Goal: Information Seeking & Learning: Learn about a topic

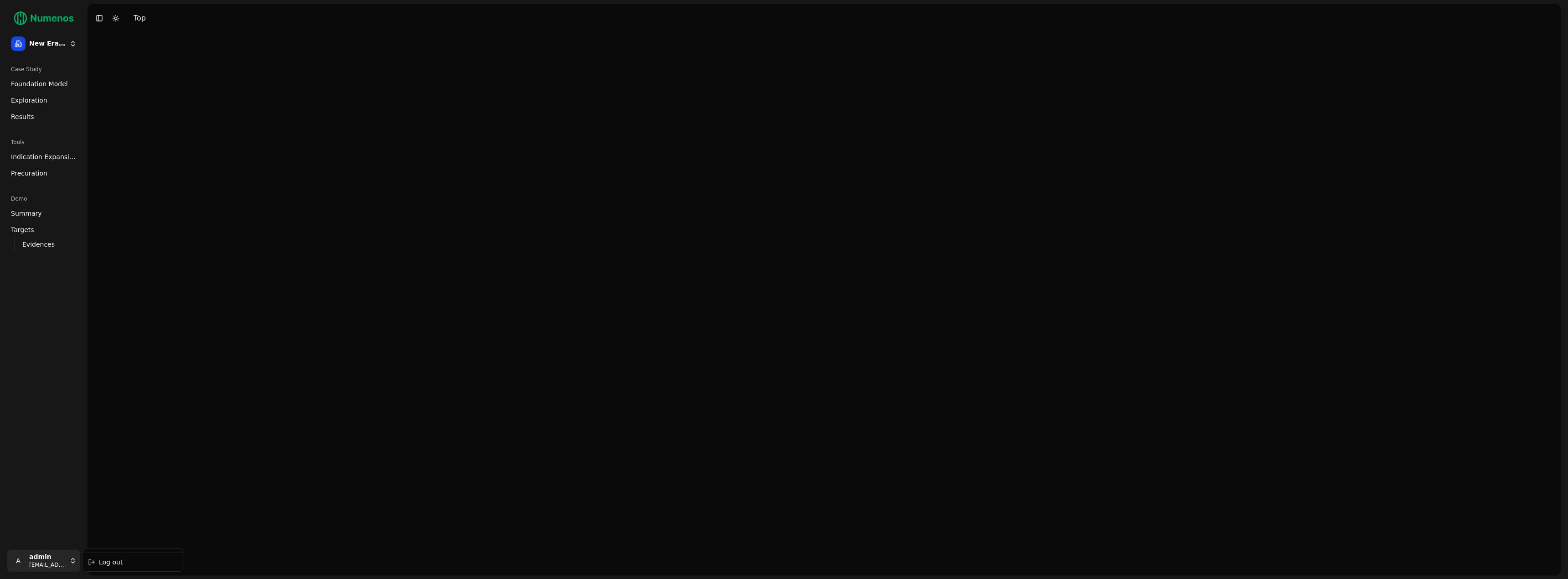
click at [41, 561] on html "New Era Therapeutics Case Study Foundation Model Exploration Results Tools Indi…" at bounding box center [784, 289] width 1568 height 579
click at [117, 563] on div "Log out" at bounding box center [133, 562] width 97 height 14
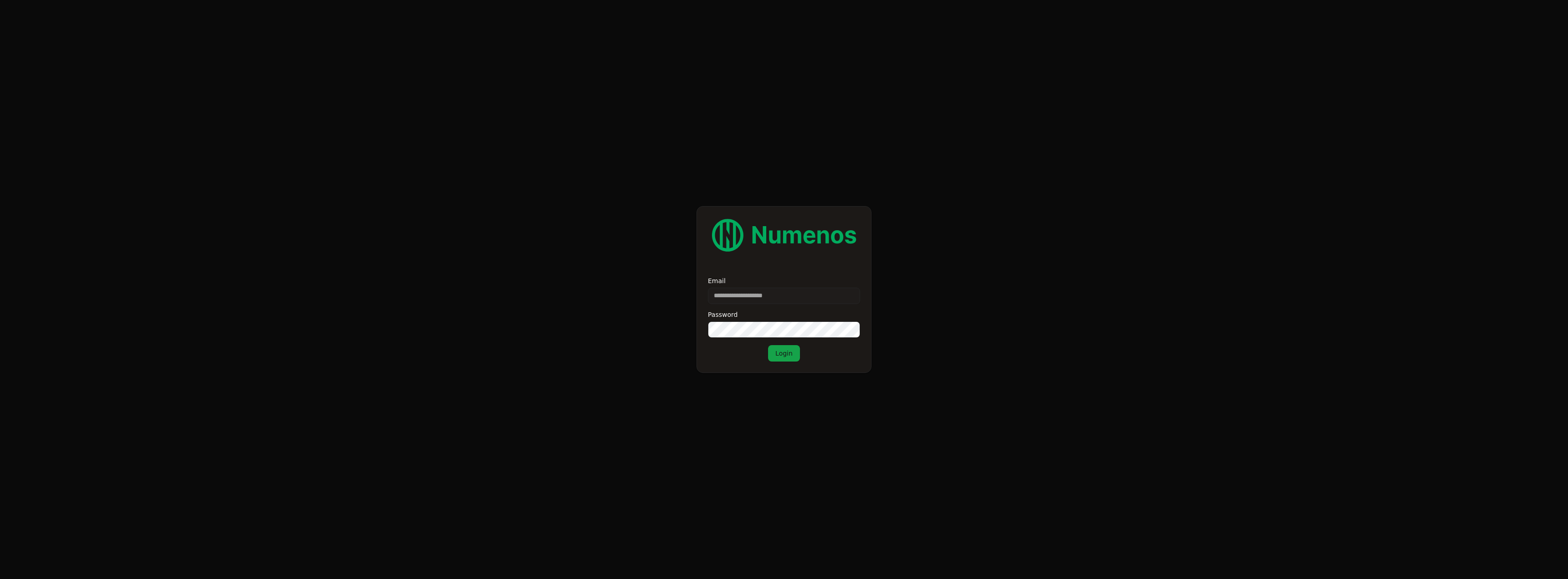
type input "**********"
click at [793, 352] on button "Login" at bounding box center [784, 353] width 32 height 17
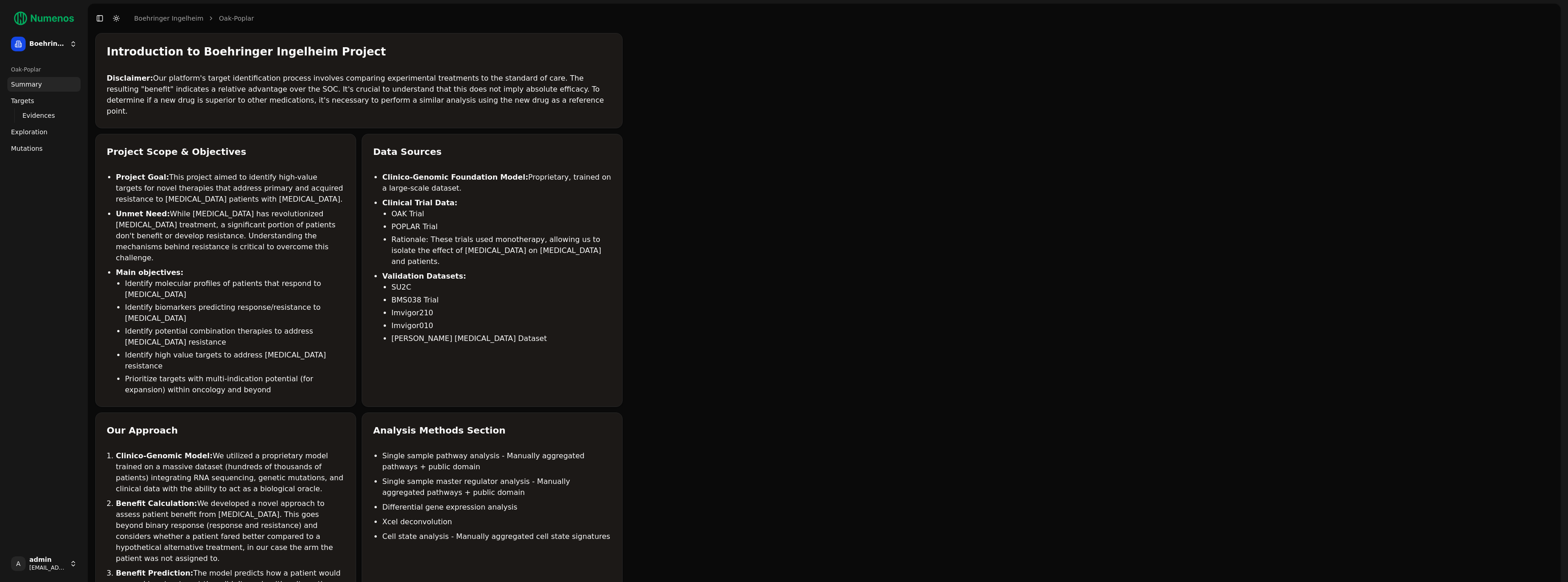
click at [37, 144] on span "Mutations" at bounding box center [26, 148] width 31 height 9
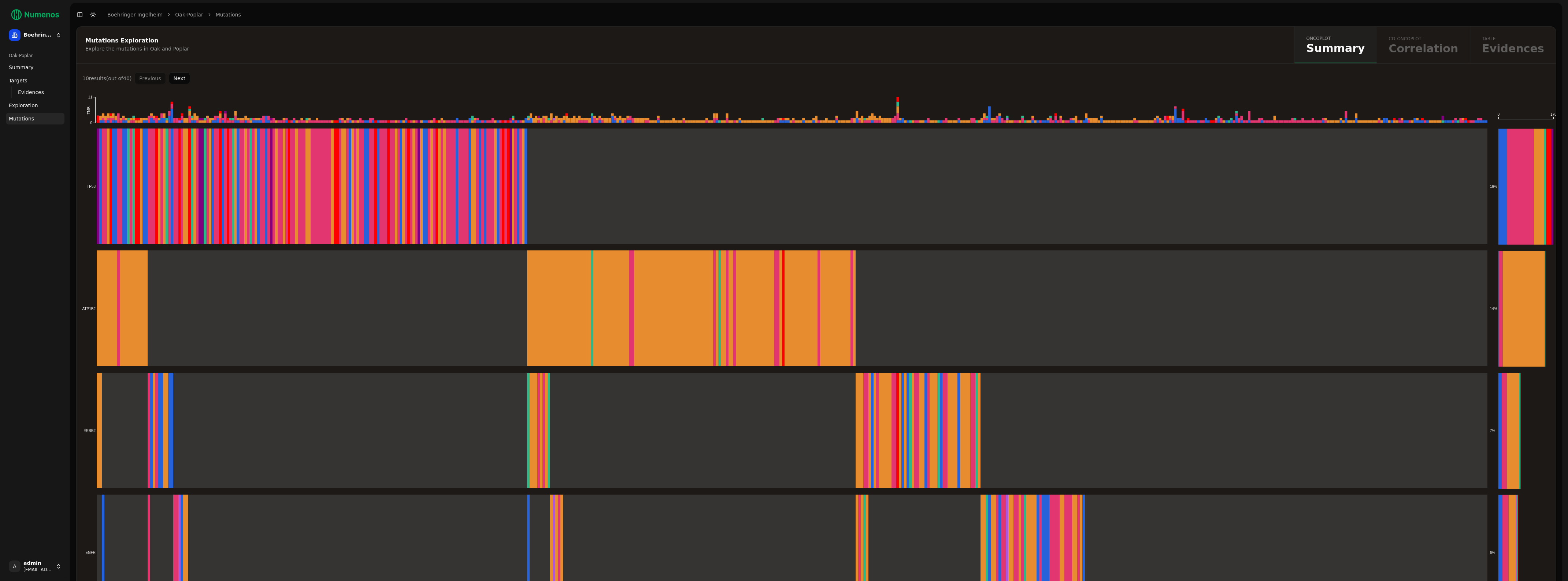
click at [1254, 45] on div "oncoplot Summary co-oncoplot Correlation table Evidences" at bounding box center [1425, 45] width 262 height 37
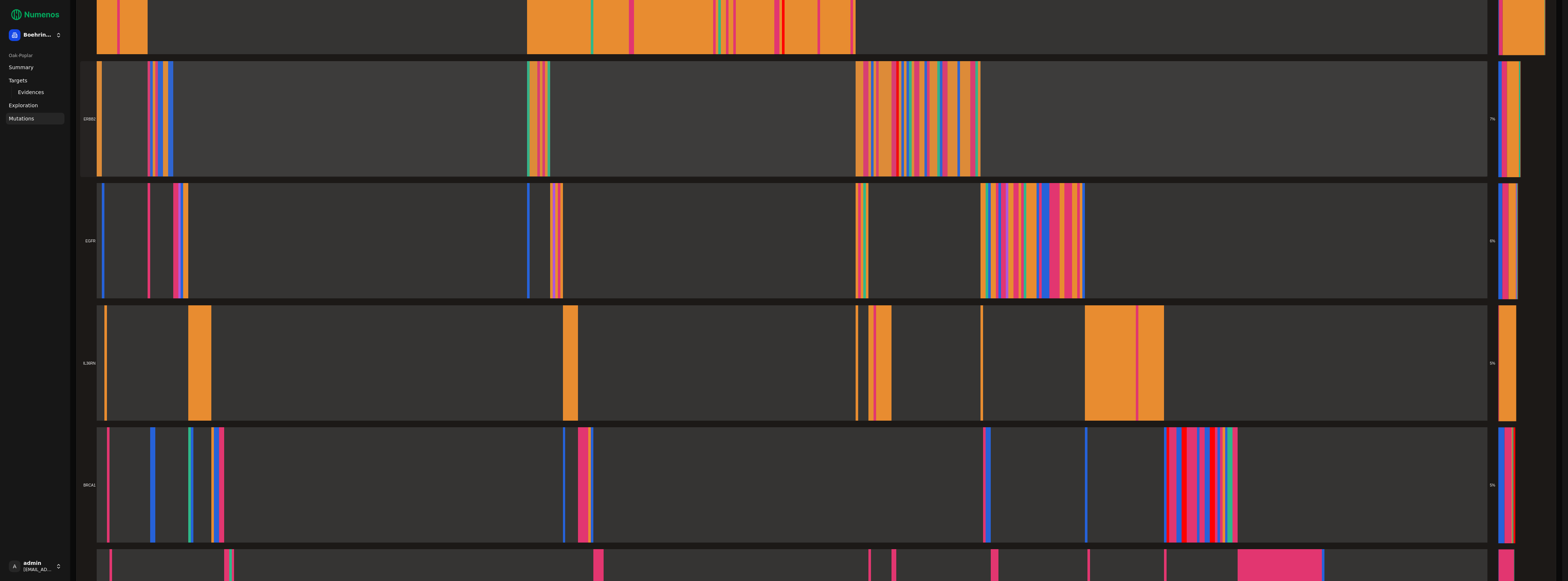
scroll to position [343, 0]
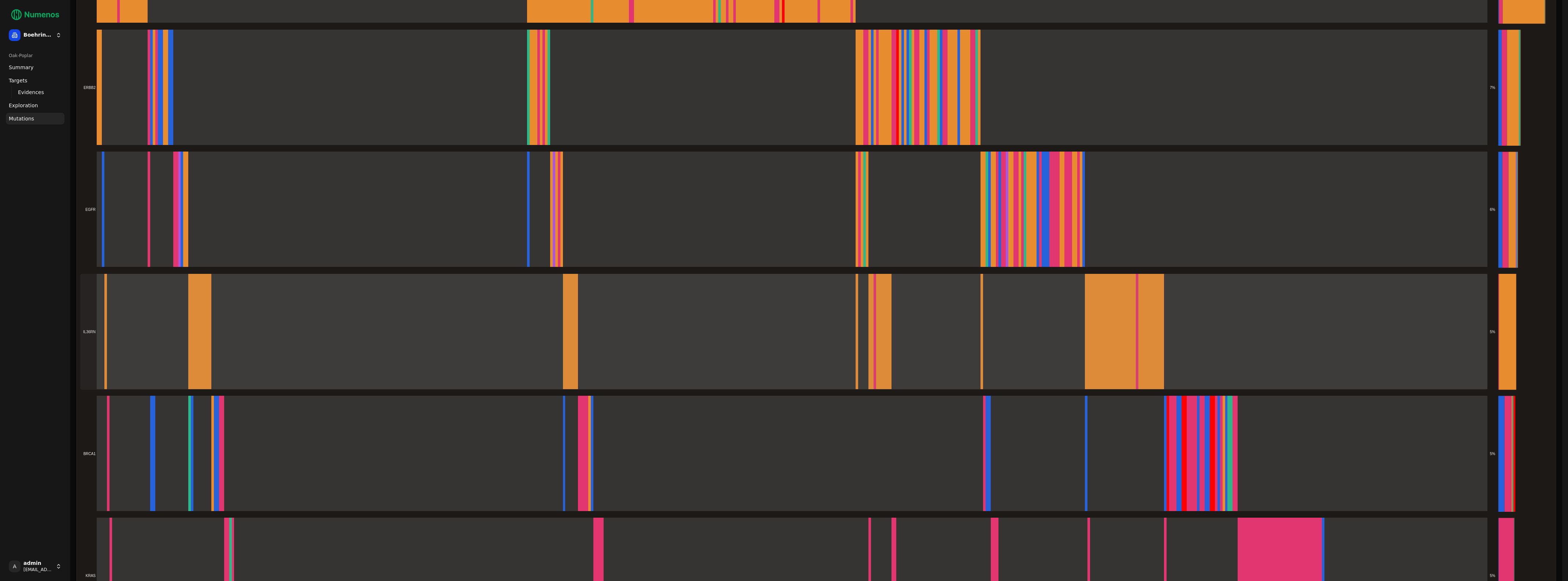
click at [482, 360] on rect at bounding box center [784, 332] width 1407 height 116
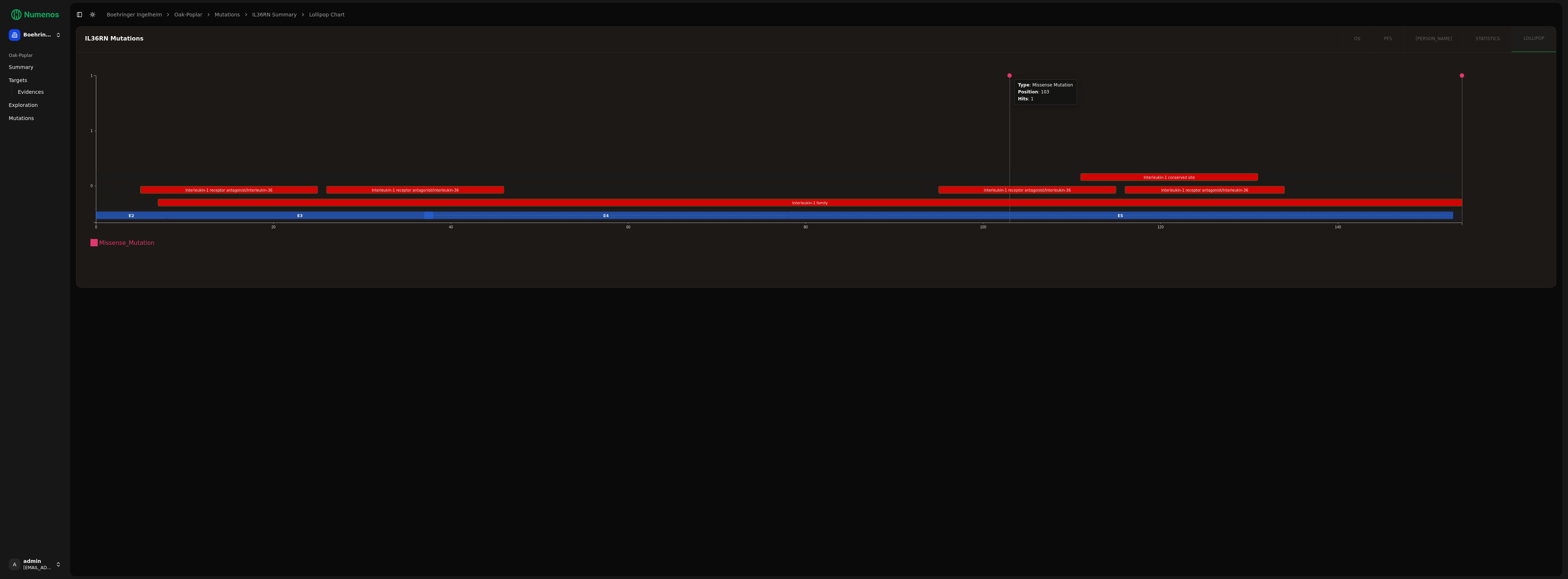
click at [1010, 75] on circle at bounding box center [1010, 75] width 4 height 4
click at [29, 119] on span "Mutations" at bounding box center [21, 118] width 25 height 7
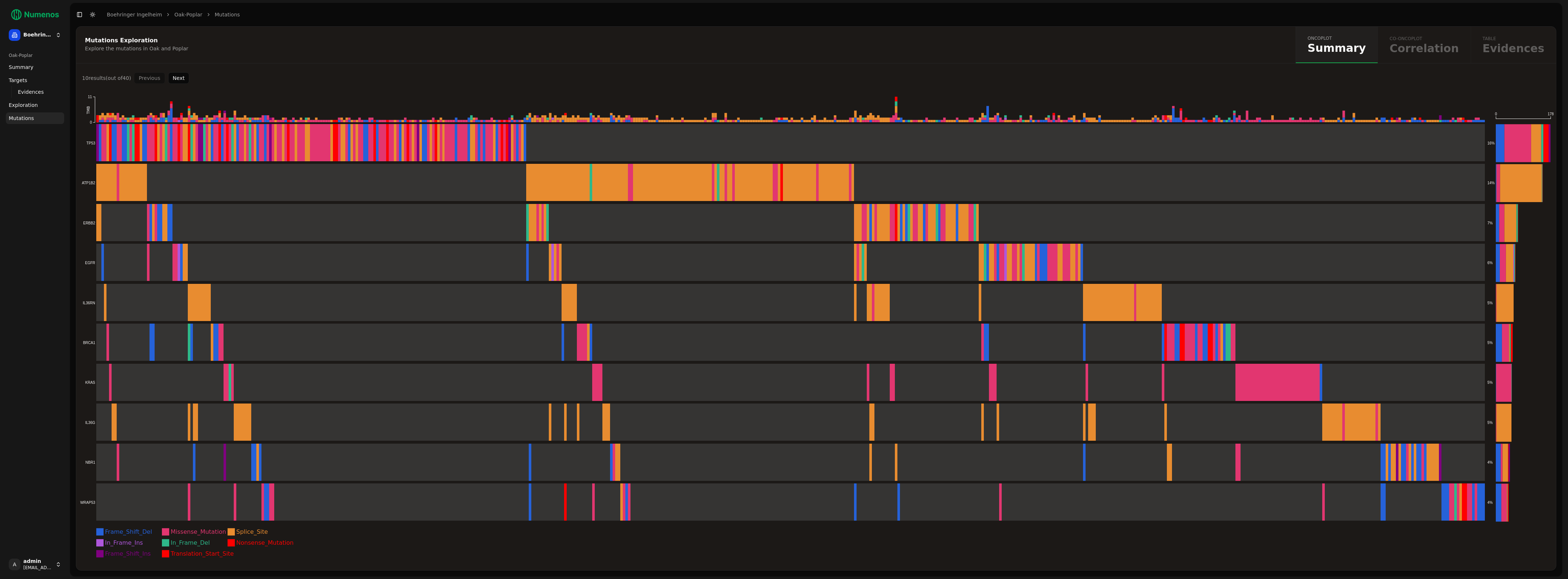
click at [174, 80] on button "Next" at bounding box center [178, 78] width 21 height 12
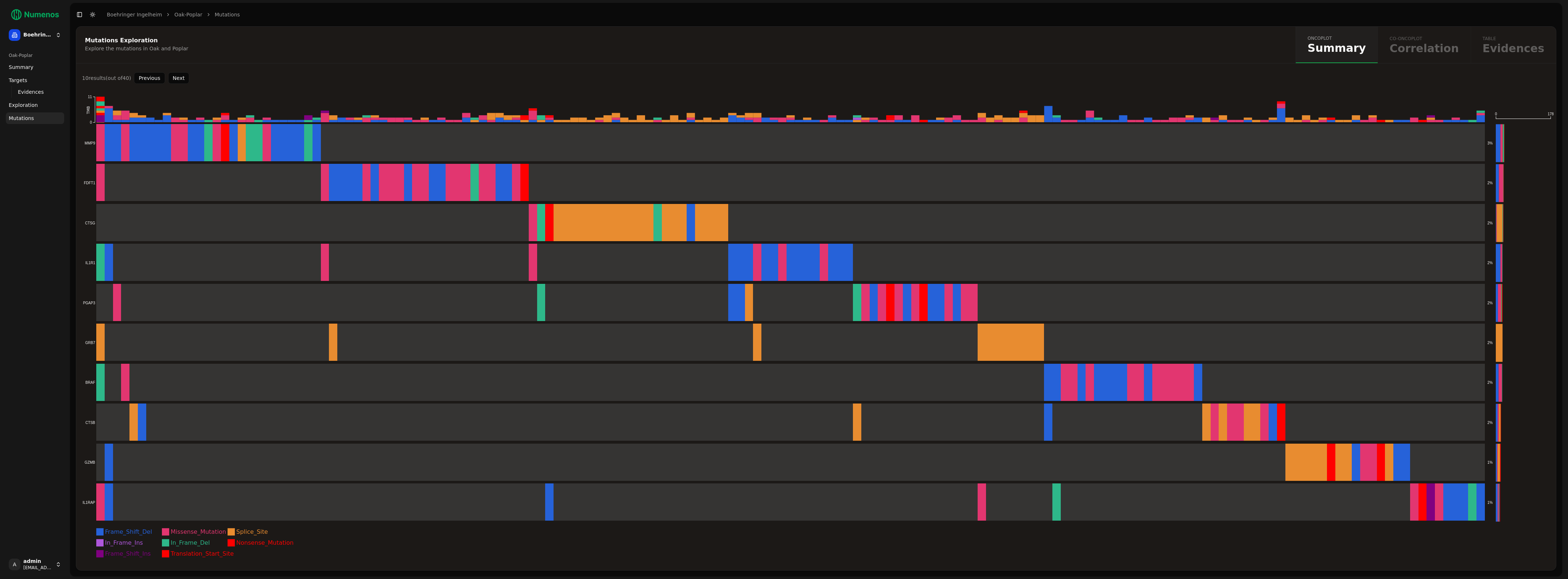
click at [176, 77] on button "Next" at bounding box center [178, 78] width 21 height 12
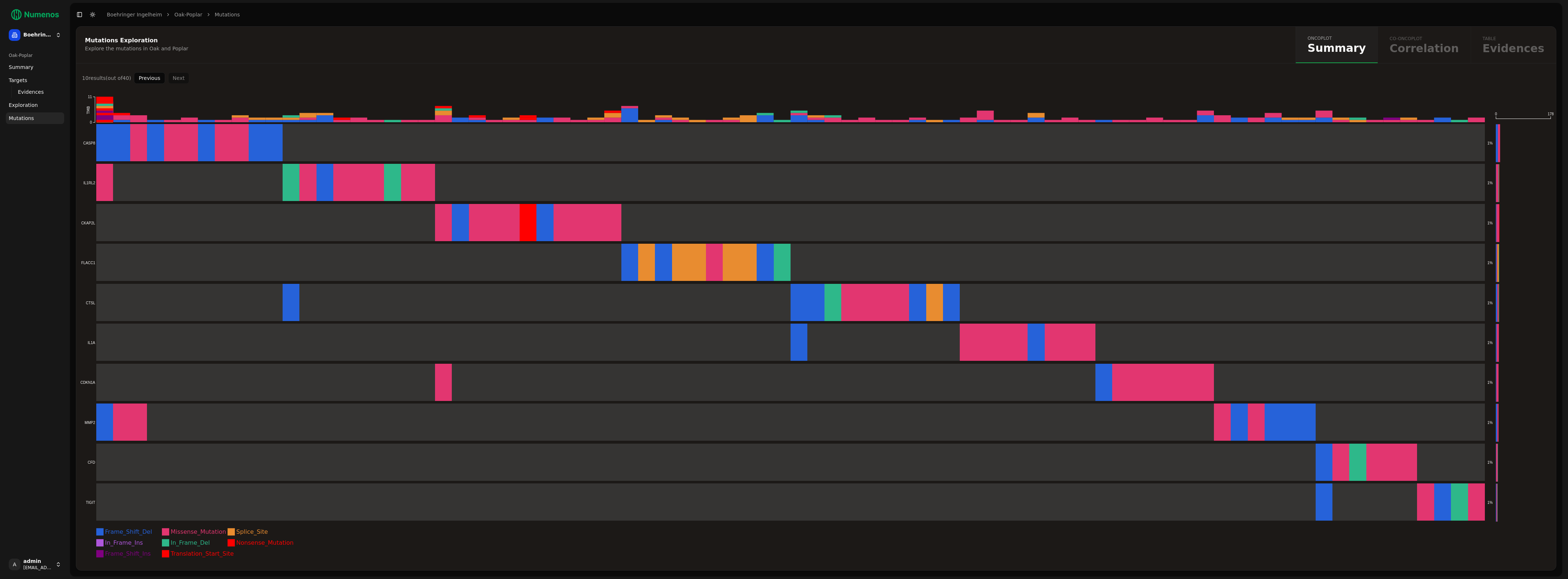
click at [176, 77] on div "Previous Next" at bounding box center [161, 78] width 55 height 12
click at [159, 78] on button "Previous" at bounding box center [149, 78] width 31 height 12
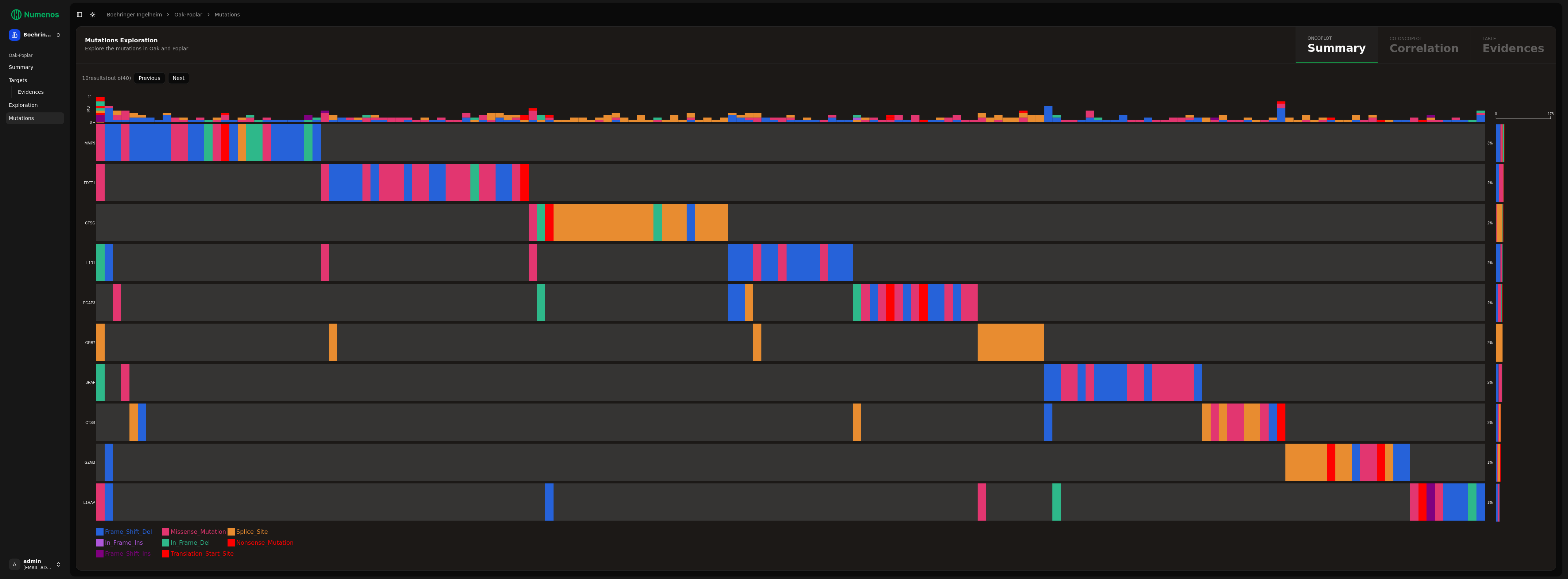
click at [159, 78] on button "Previous" at bounding box center [149, 78] width 31 height 12
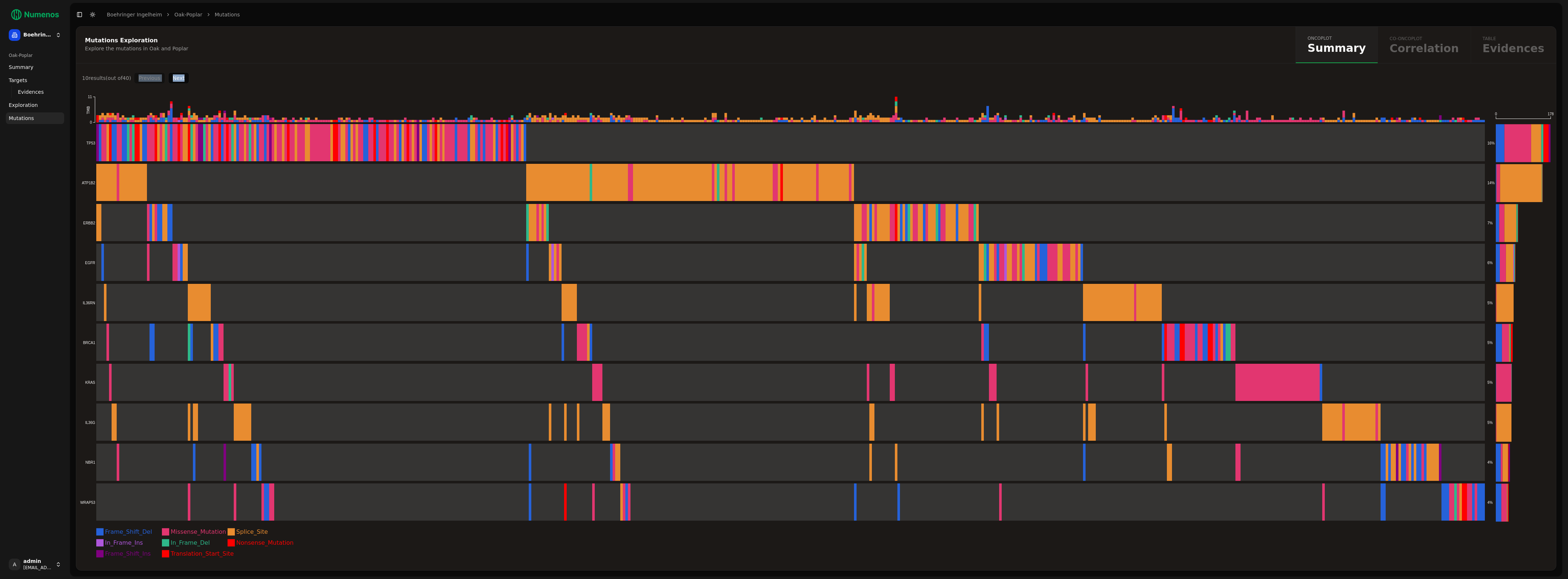
click at [159, 78] on div "Previous Next" at bounding box center [161, 78] width 55 height 12
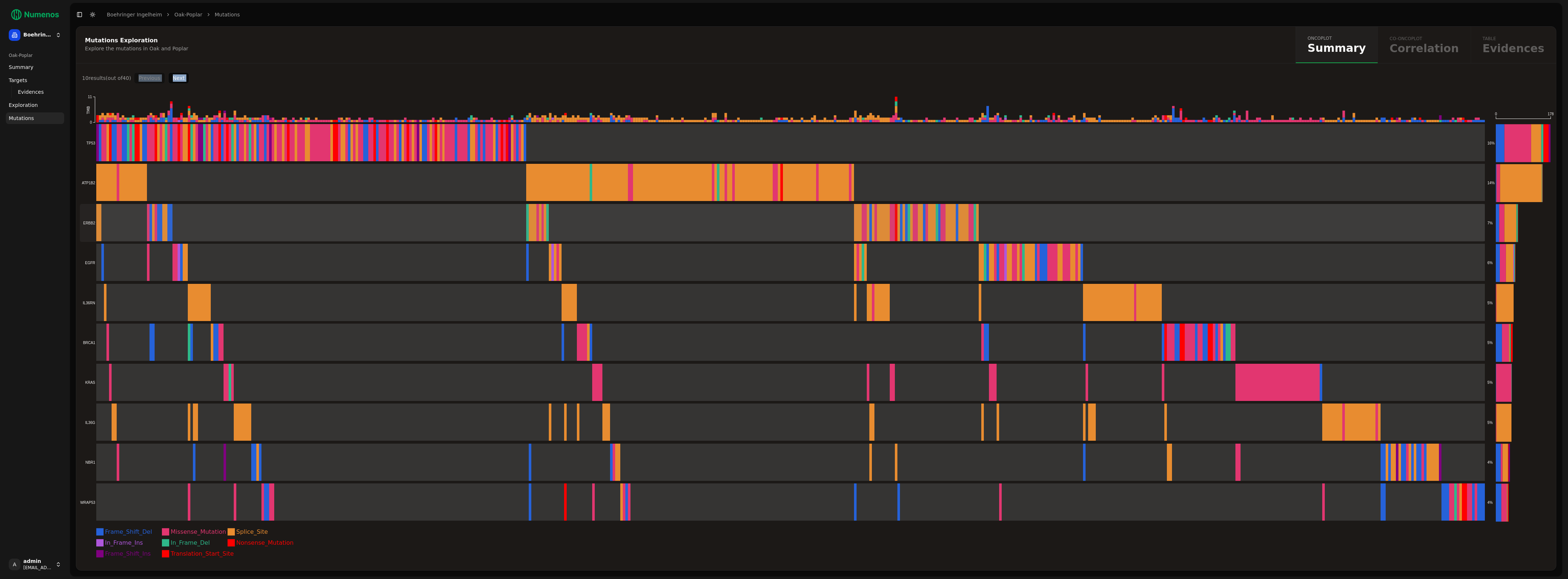
click at [256, 228] on rect at bounding box center [782, 223] width 1405 height 38
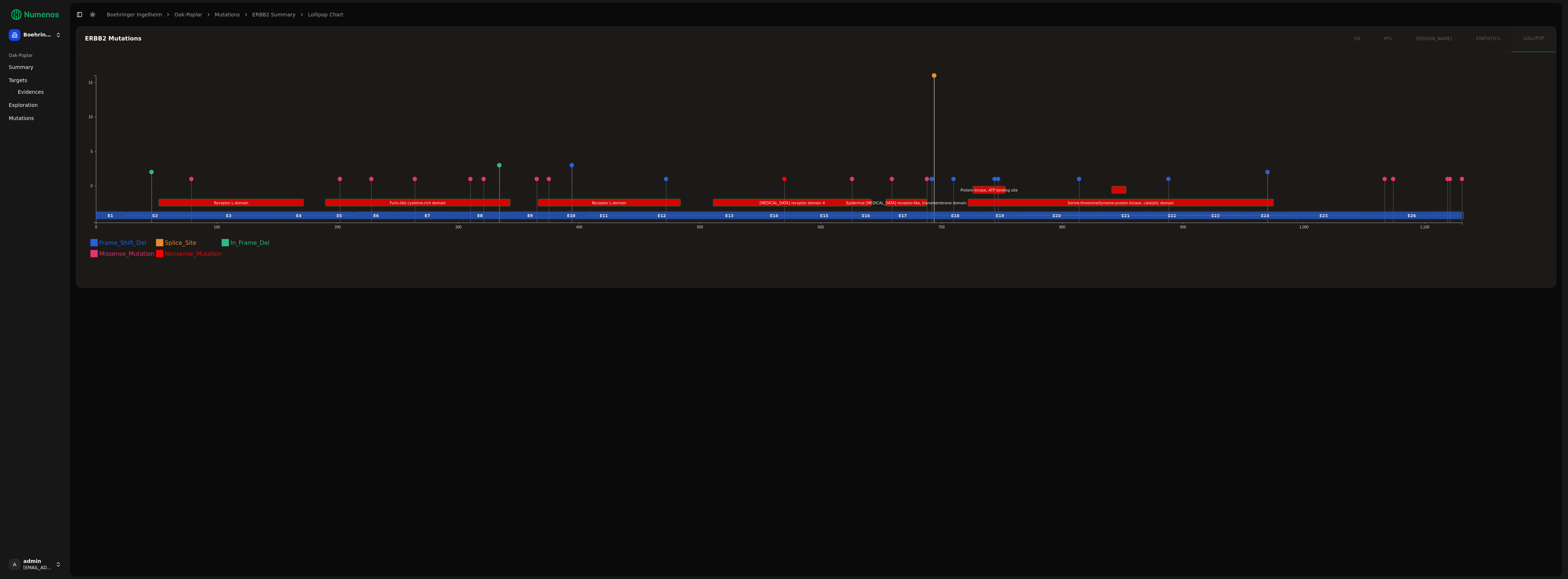
click at [24, 119] on span "Mutations" at bounding box center [21, 118] width 25 height 7
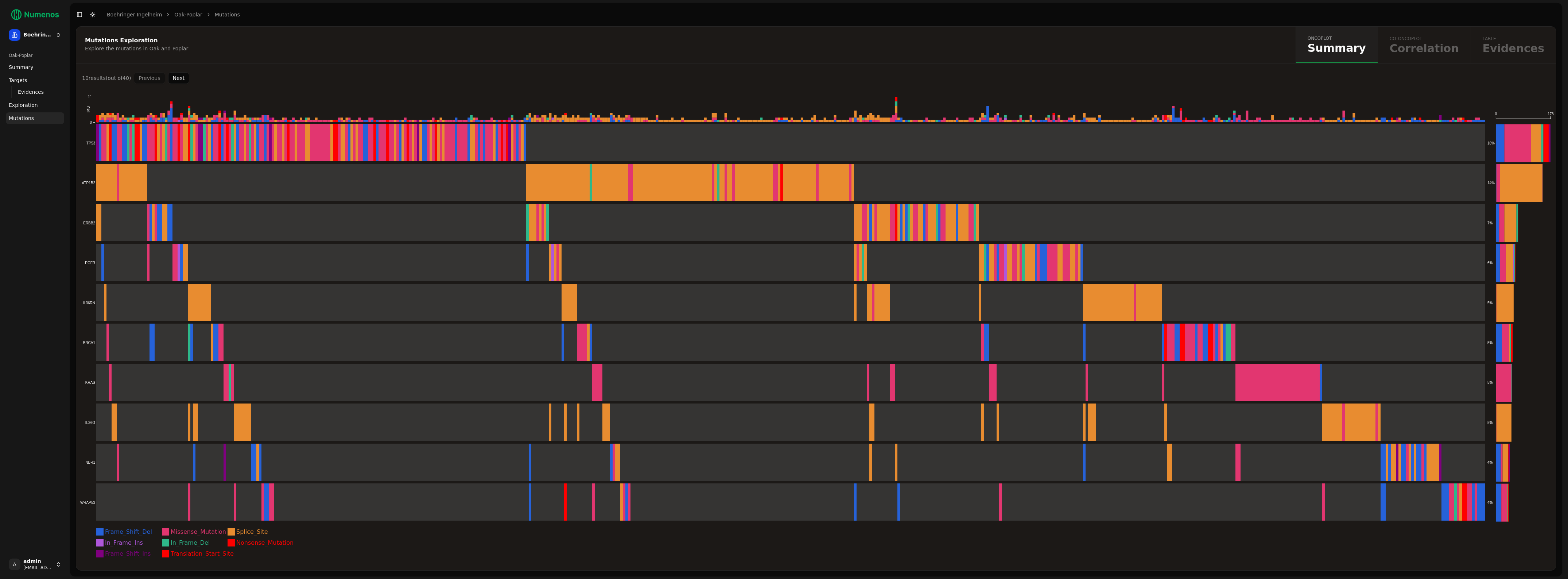
click at [182, 82] on button "Next" at bounding box center [178, 78] width 21 height 12
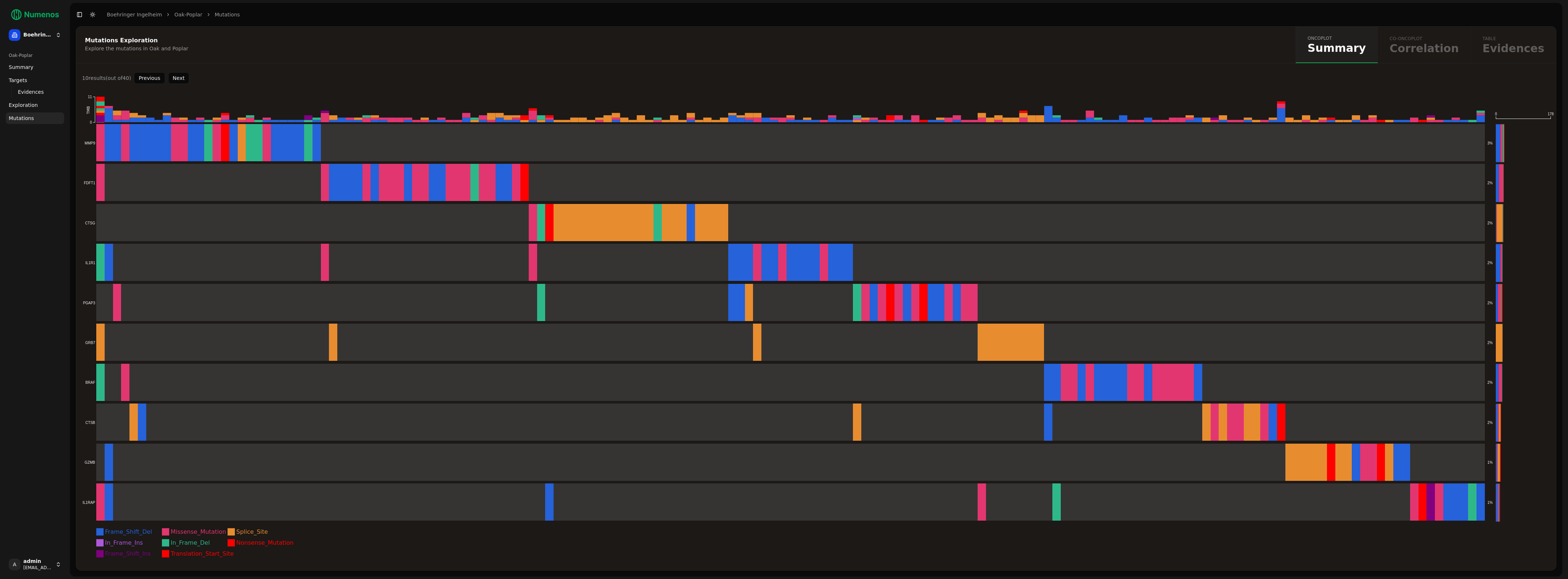
click at [182, 82] on button "Next" at bounding box center [178, 78] width 21 height 12
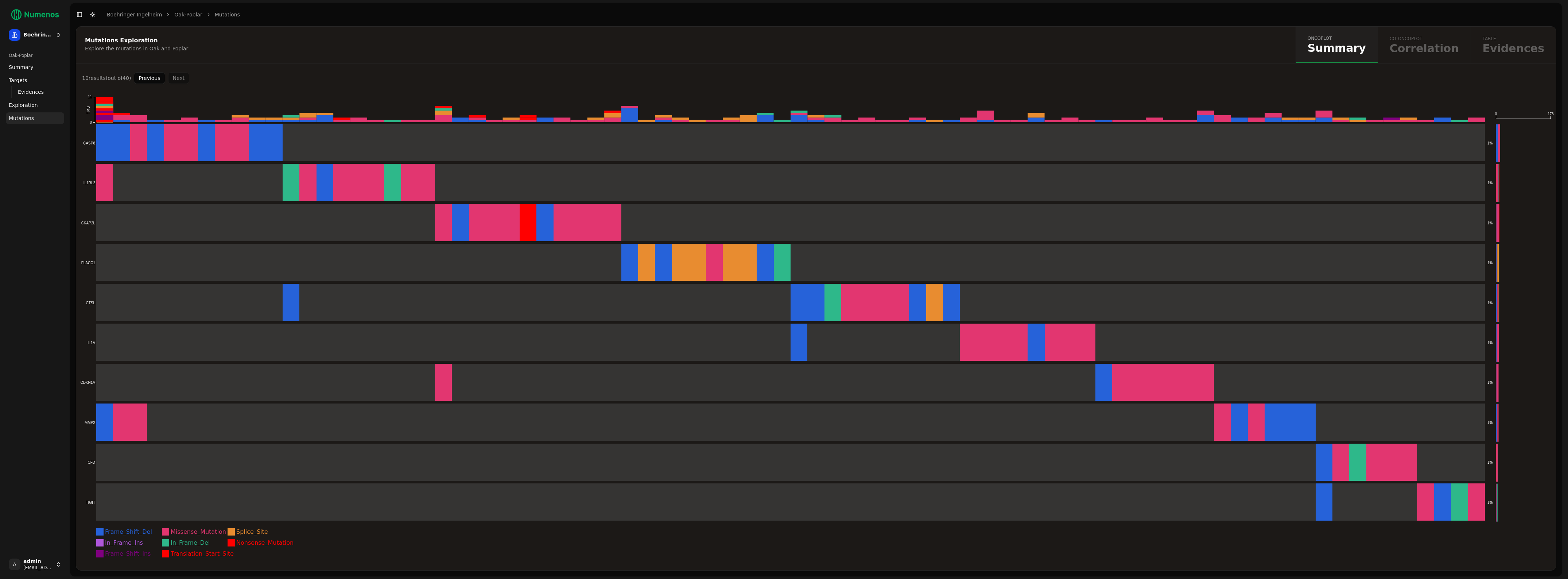
click at [182, 82] on div "Previous Next" at bounding box center [161, 78] width 55 height 12
click at [181, 81] on div "Previous Next" at bounding box center [161, 78] width 55 height 12
click at [182, 80] on div "Previous Next" at bounding box center [161, 78] width 55 height 12
click at [183, 79] on div "Previous Next" at bounding box center [161, 78] width 55 height 12
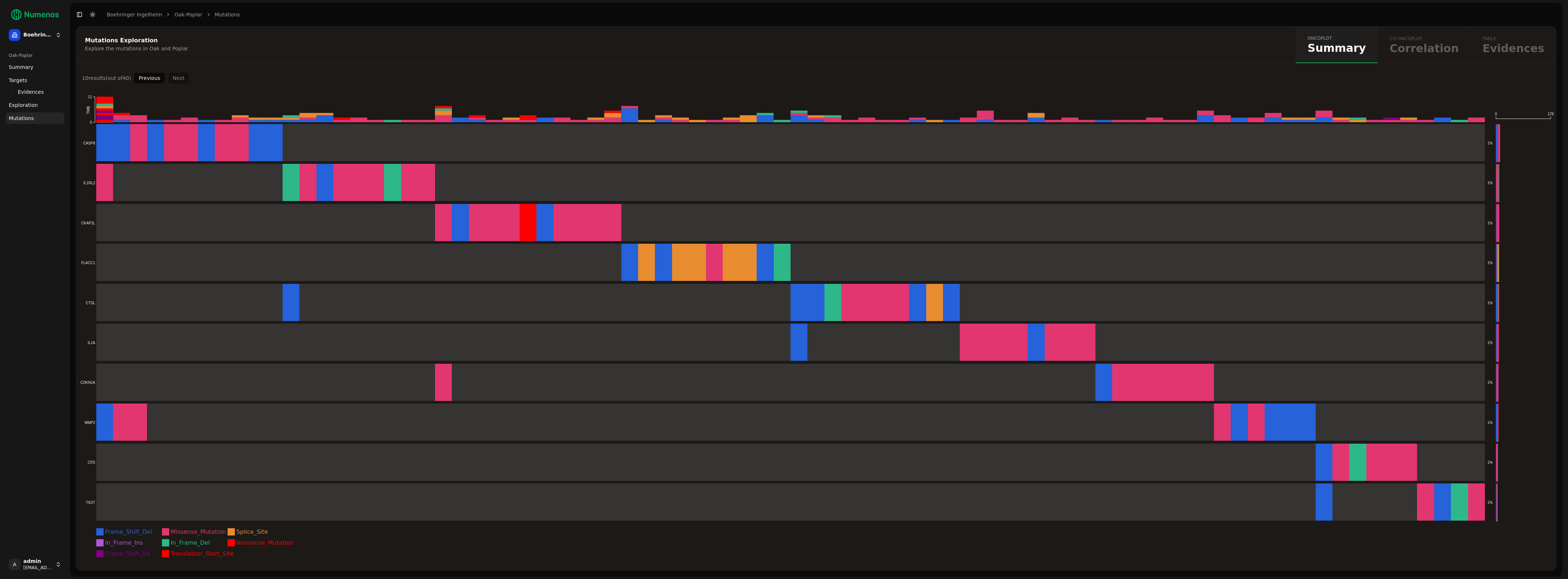
click at [183, 79] on div "Previous Next" at bounding box center [161, 78] width 55 height 12
click at [153, 80] on button "Previous" at bounding box center [149, 78] width 31 height 12
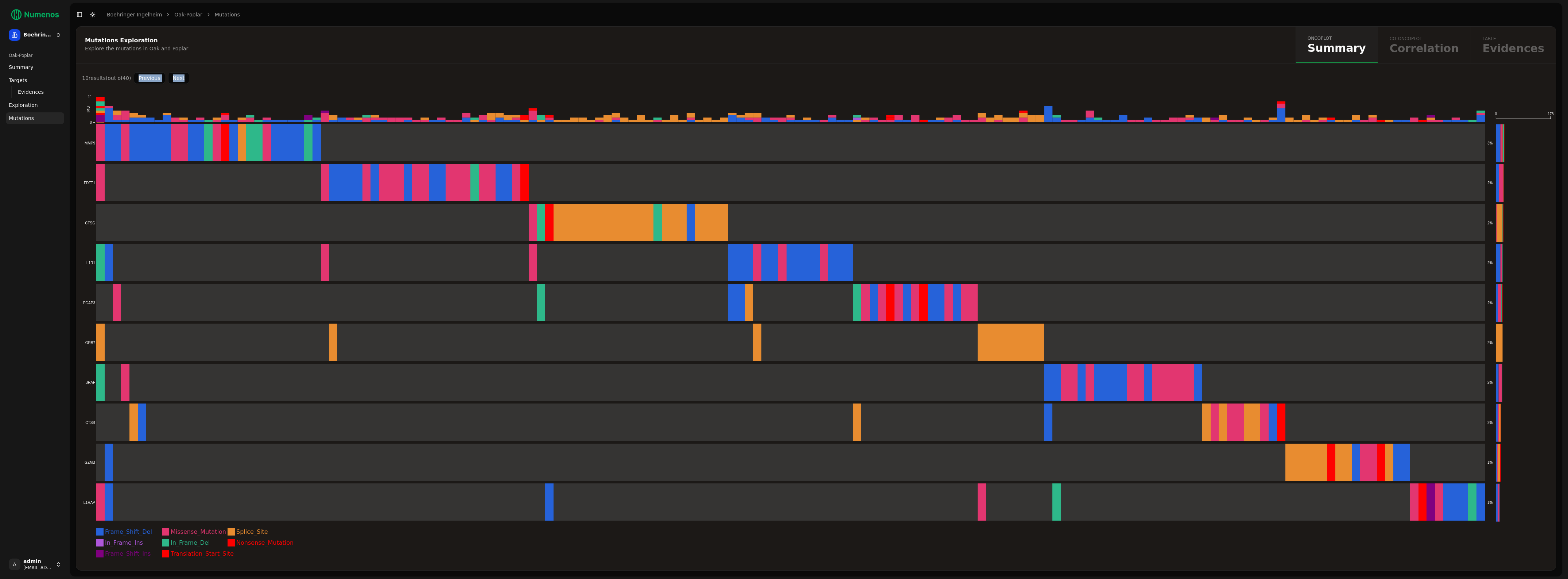
click at [153, 80] on button "Previous" at bounding box center [149, 78] width 31 height 12
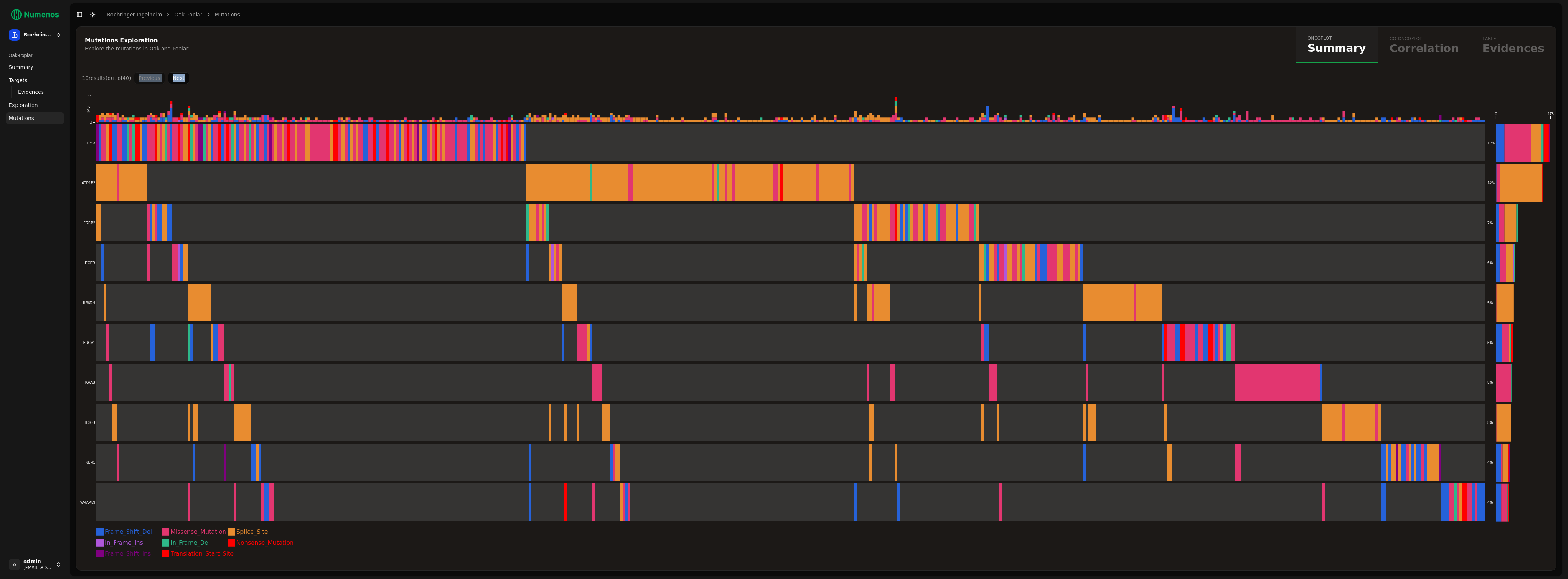
click at [181, 80] on button "Next" at bounding box center [178, 78] width 21 height 12
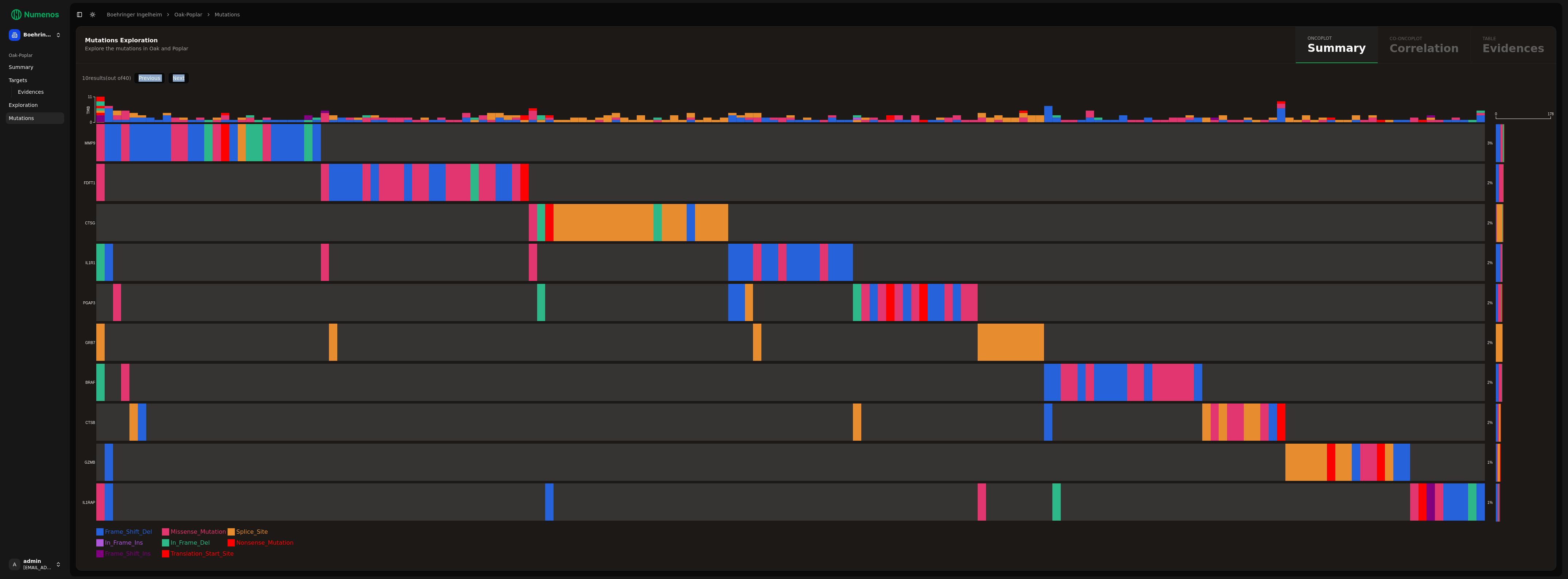
click at [183, 77] on button "Next" at bounding box center [178, 78] width 21 height 12
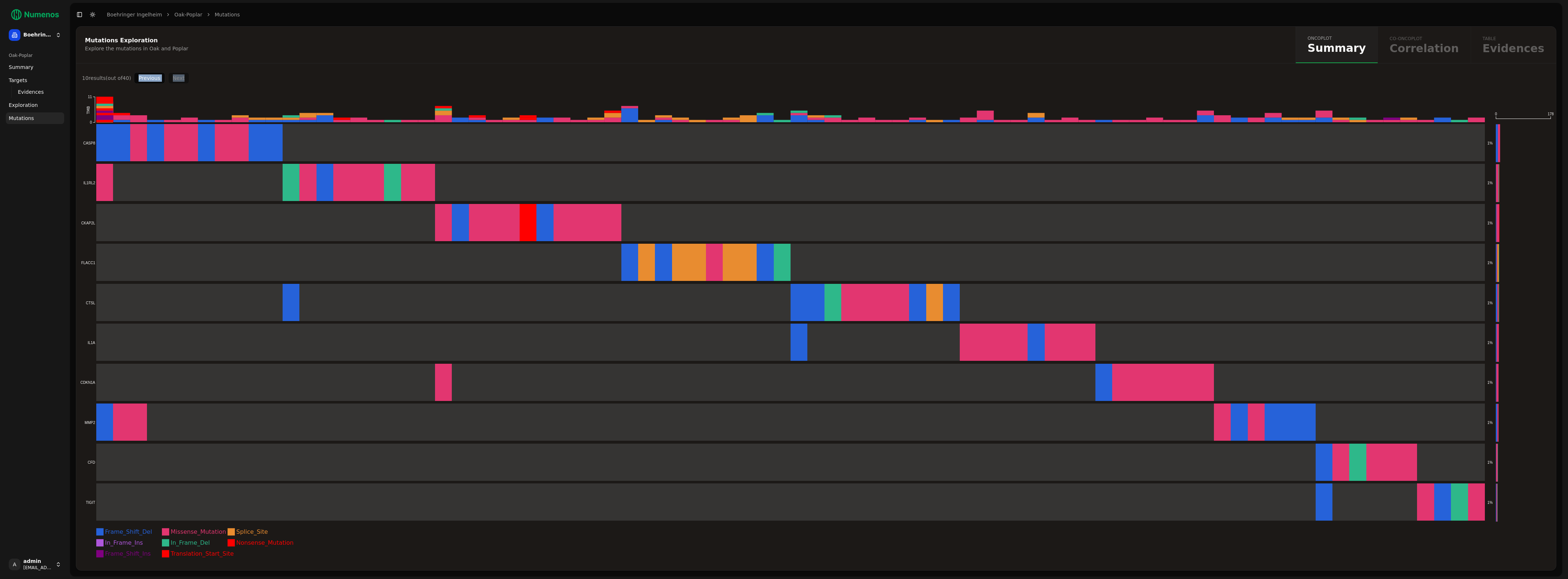
click at [147, 79] on button "Previous" at bounding box center [149, 78] width 31 height 12
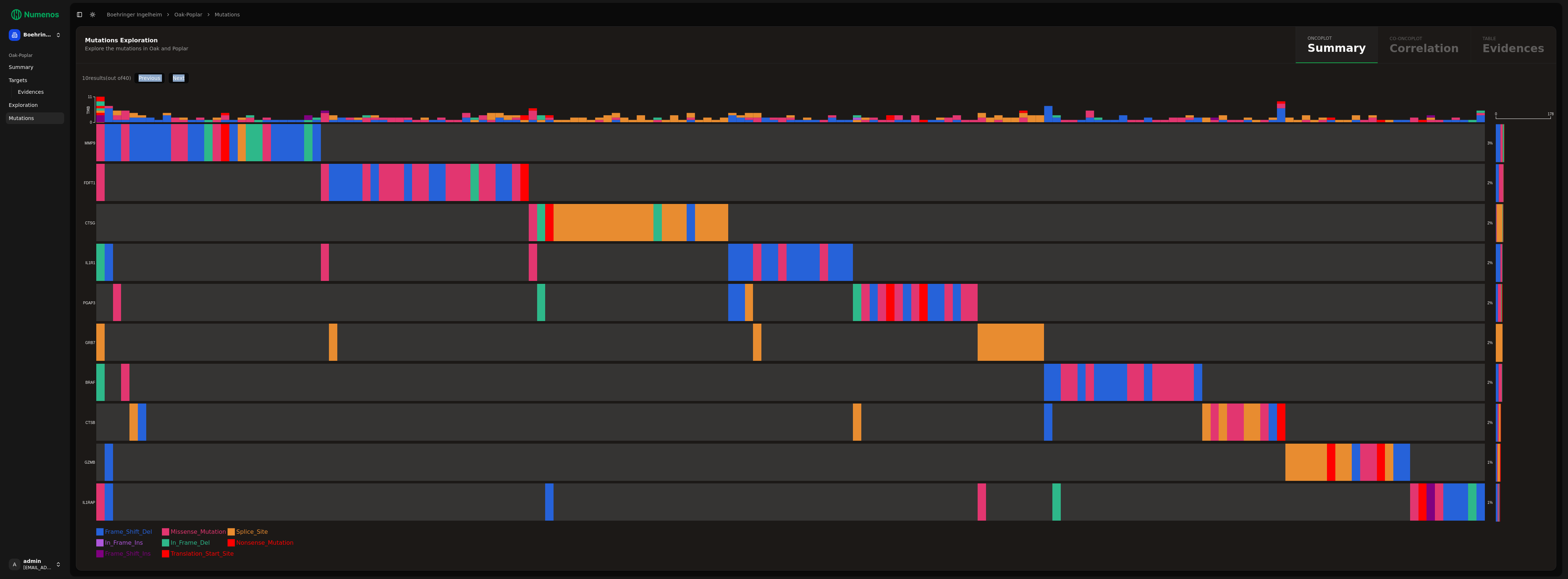
click at [147, 79] on button "Previous" at bounding box center [149, 78] width 31 height 12
click at [147, 79] on div "Previous Next" at bounding box center [161, 78] width 55 height 12
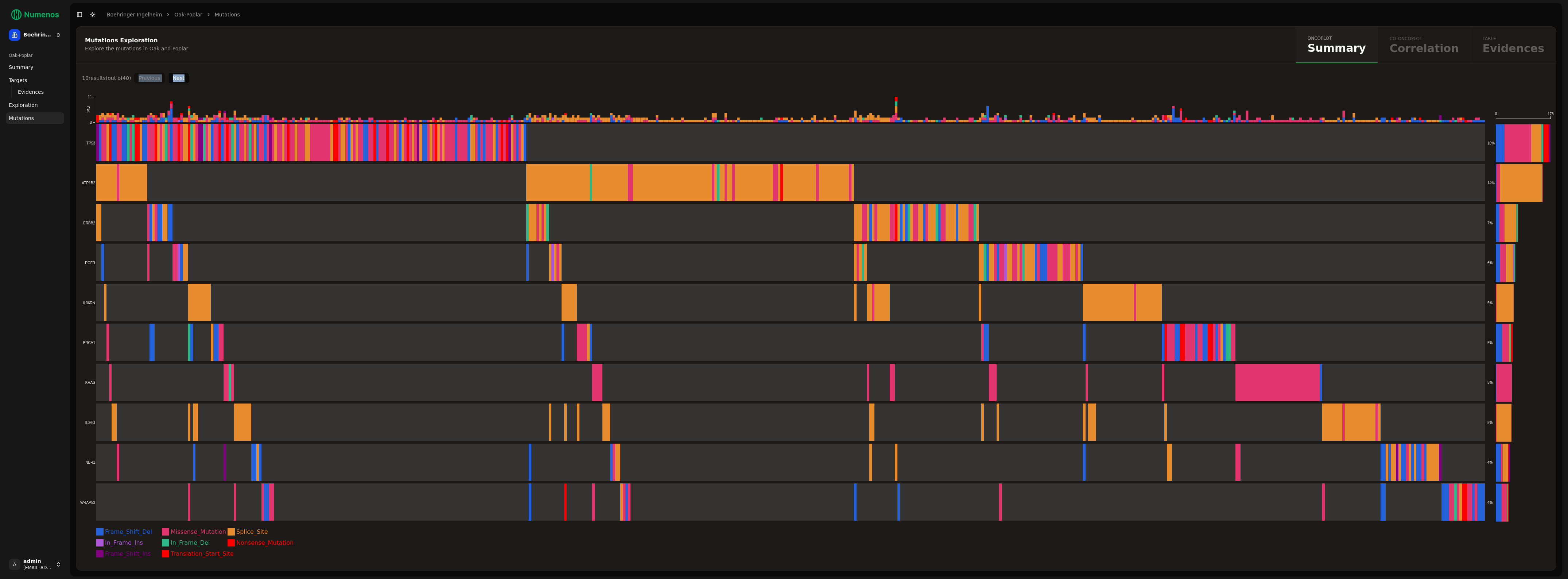
click at [147, 79] on div "Previous Next" at bounding box center [161, 78] width 55 height 12
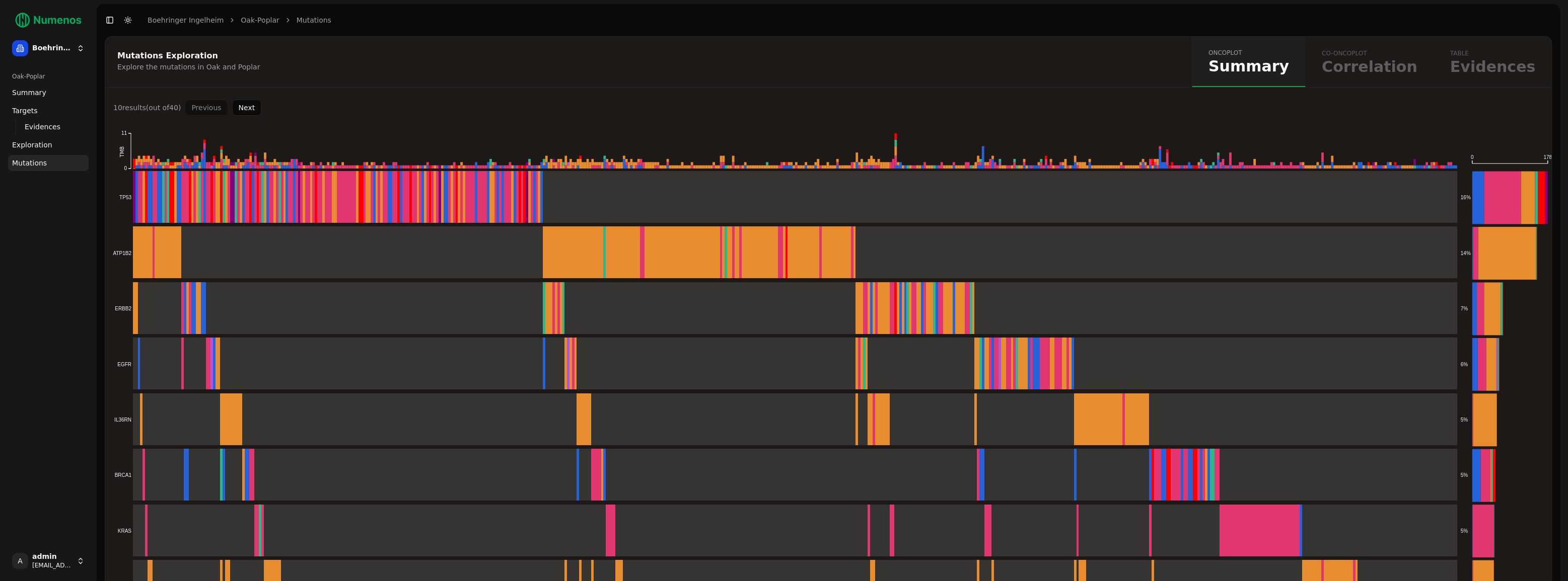
click at [1420, 39] on div "oncoplot Summary co-oncoplot Correlation table Evidences" at bounding box center [1371, 62] width 360 height 50
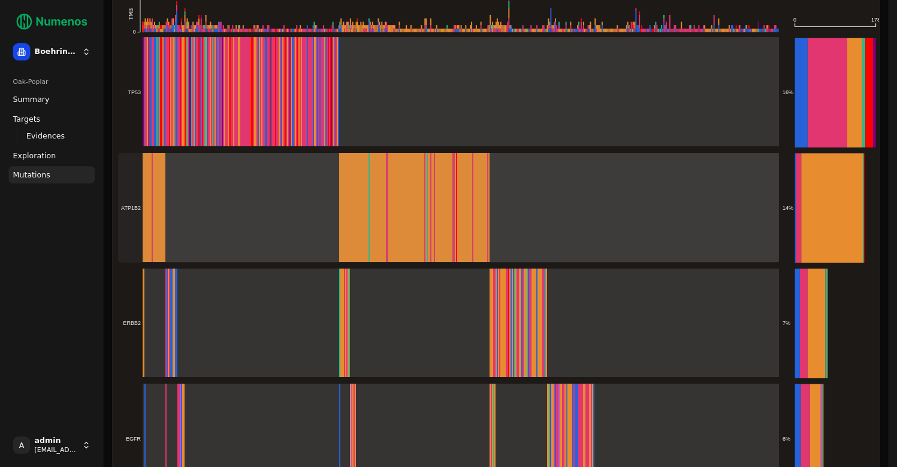
scroll to position [165, 0]
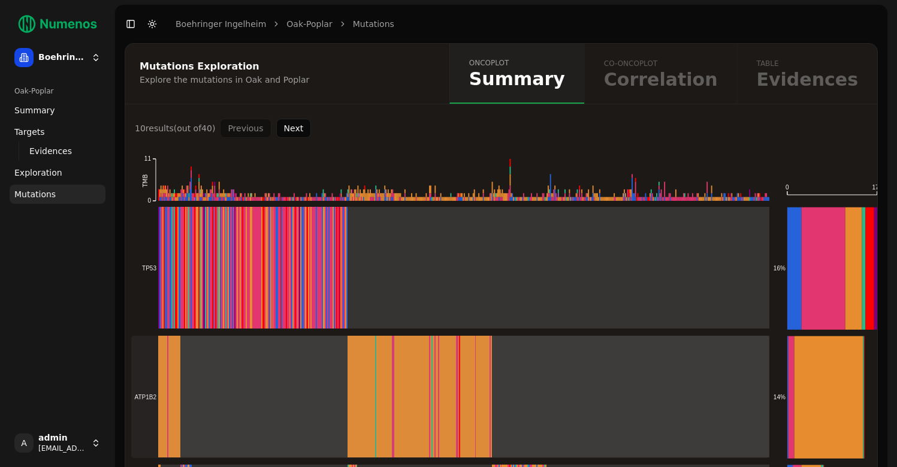
scroll to position [165, 0]
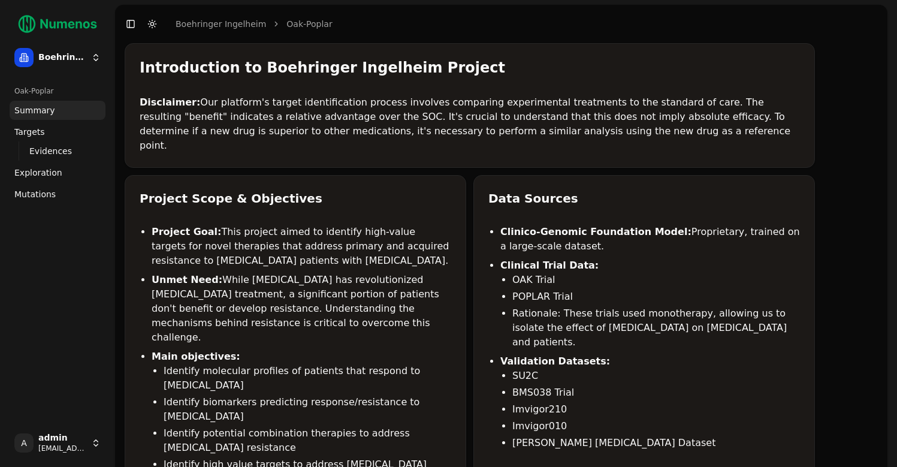
click at [40, 195] on span "Mutations" at bounding box center [34, 194] width 41 height 12
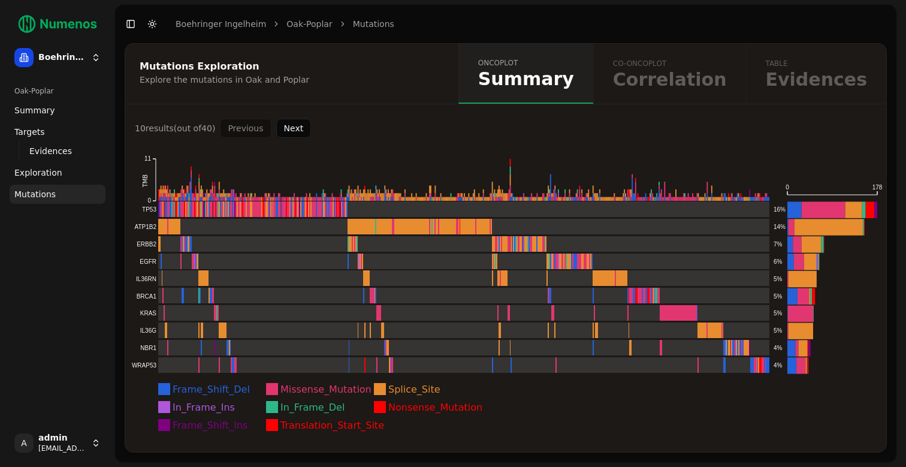
click at [689, 75] on div "oncoplot Summary co-oncoplot Correlation table Evidences" at bounding box center [672, 74] width 428 height 60
click at [853, 396] on icon "Frame_Shift_Del Missense_Mutation Splice_Site In_Frame_Ins In_Frame_Del Nonsens…" at bounding box center [505, 295] width 761 height 314
